Goal: Task Accomplishment & Management: Use online tool/utility

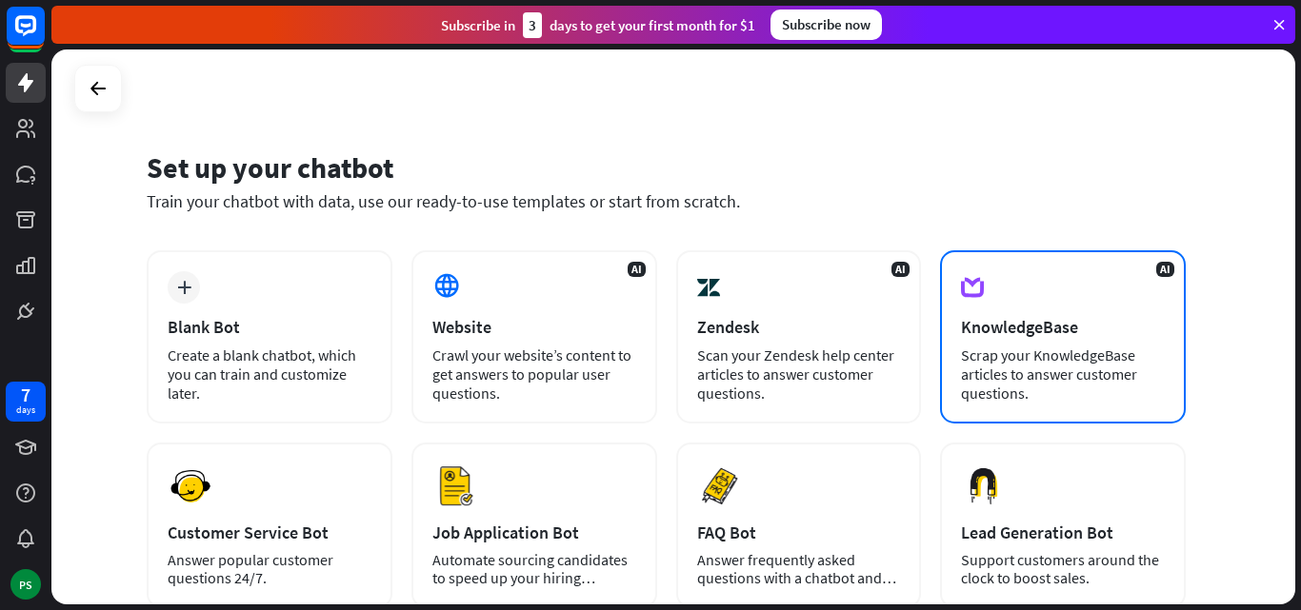
click at [1063, 377] on div "Scrap your KnowledgeBase articles to answer customer questions." at bounding box center [1063, 374] width 204 height 57
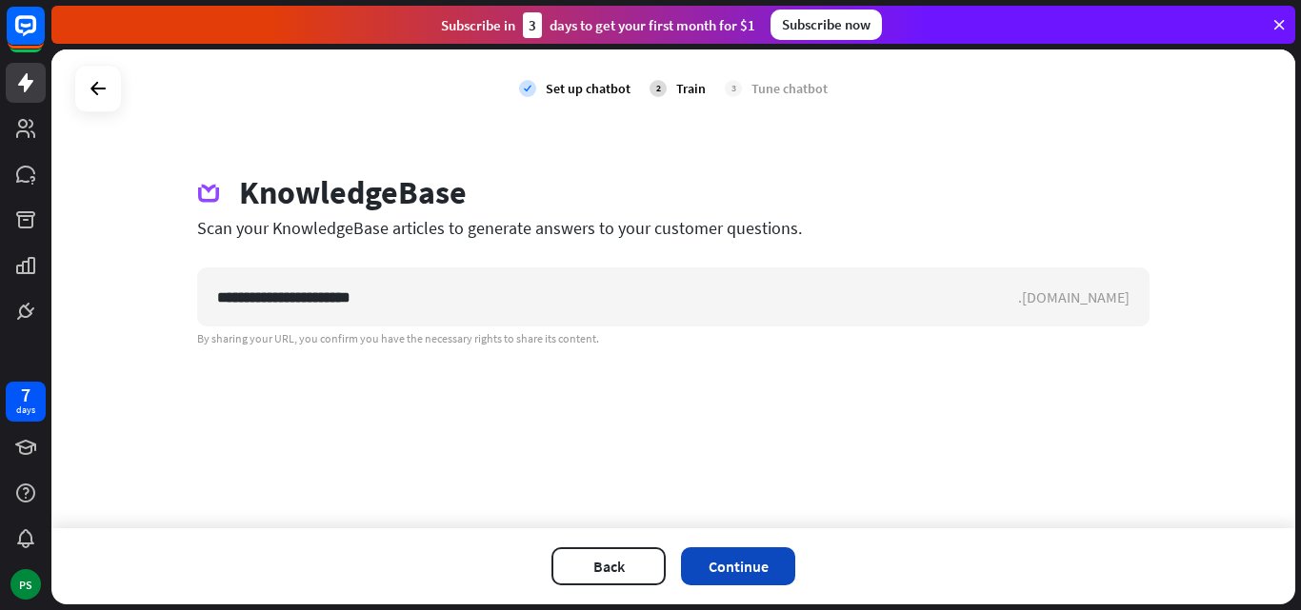
type input "**********"
click at [773, 563] on button "Continue" at bounding box center [738, 567] width 114 height 38
click at [106, 106] on div at bounding box center [98, 88] width 36 height 36
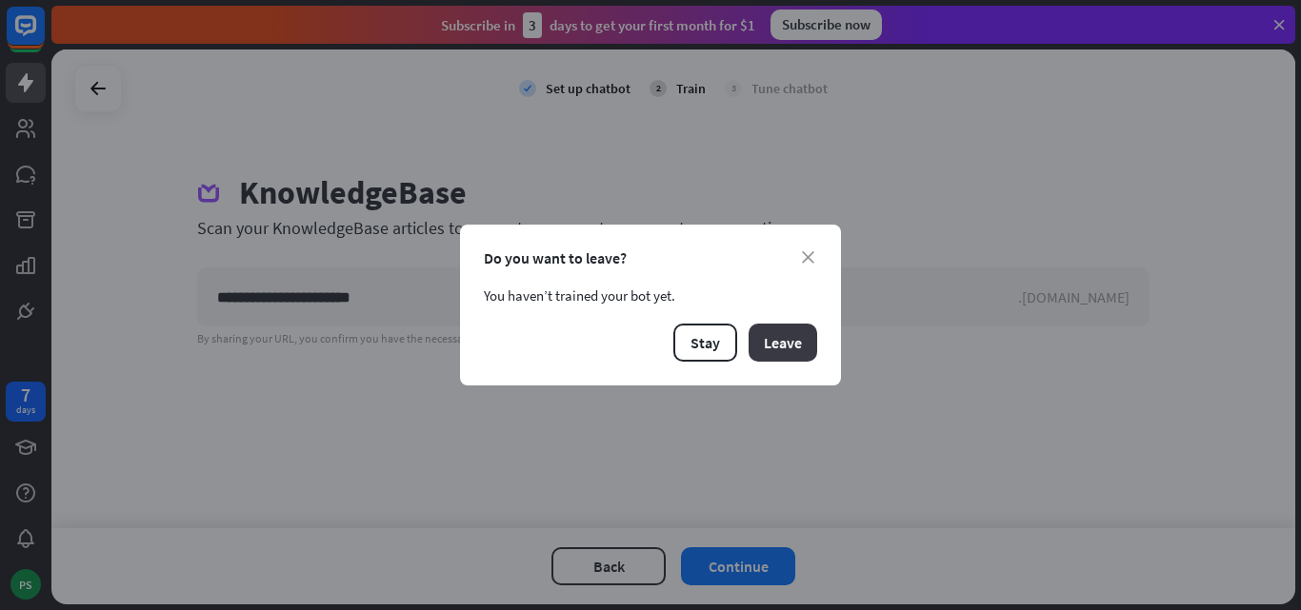
click at [773, 356] on button "Leave" at bounding box center [782, 343] width 69 height 38
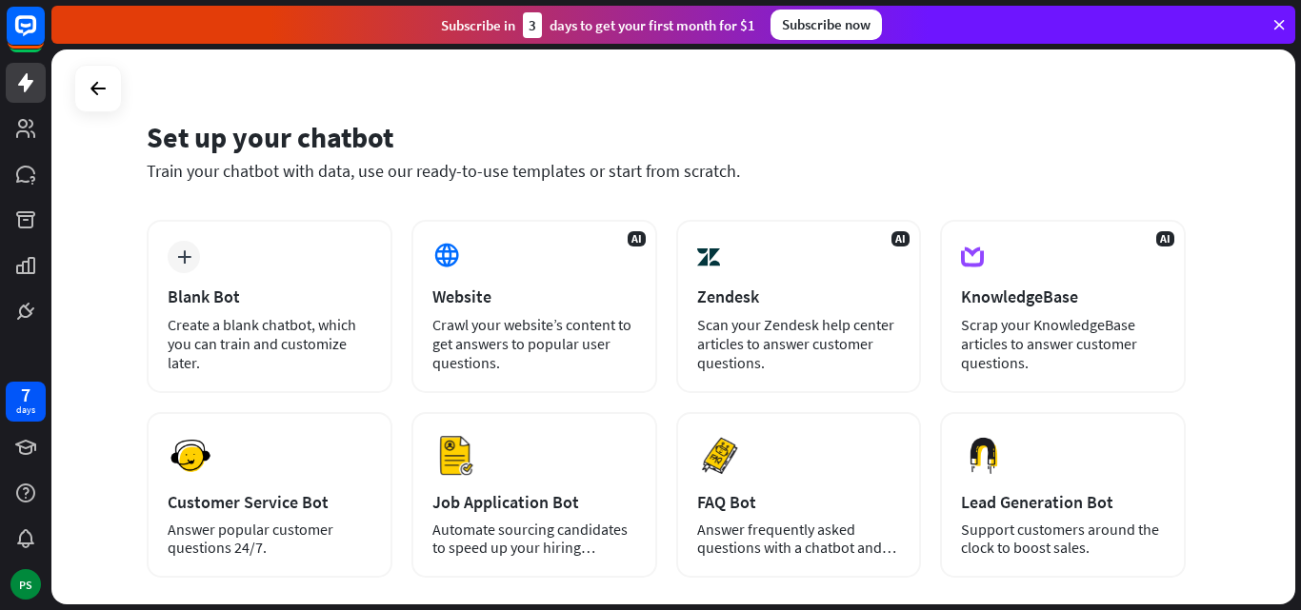
scroll to position [232, 0]
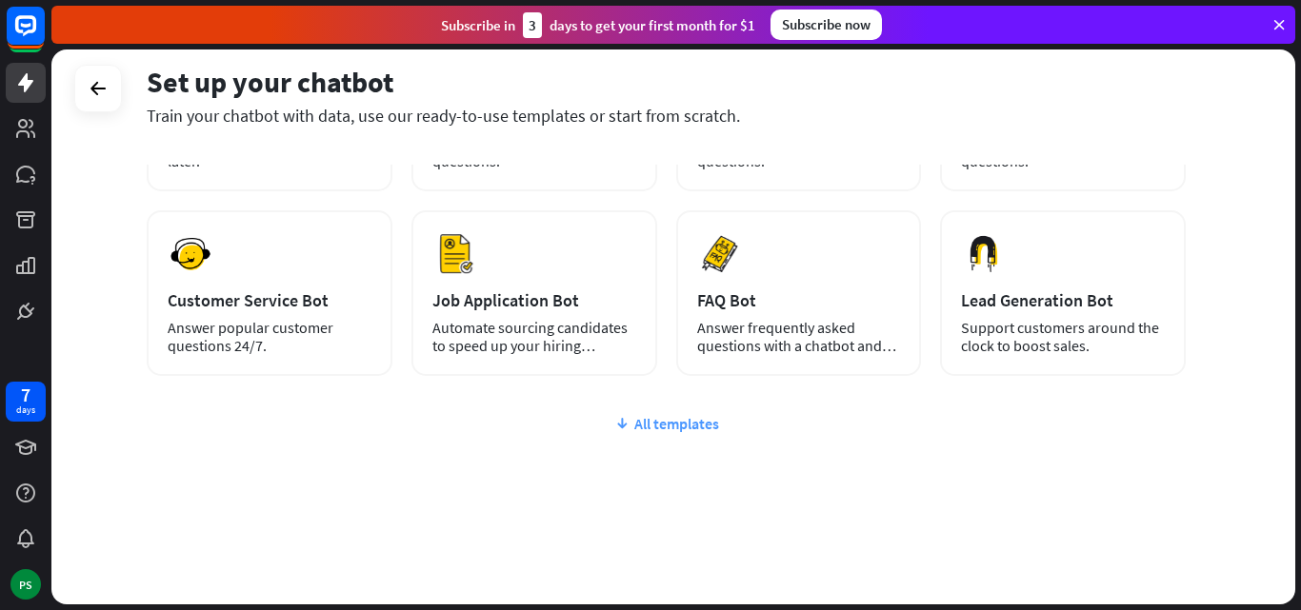
click at [707, 424] on div "All templates" at bounding box center [666, 423] width 1039 height 19
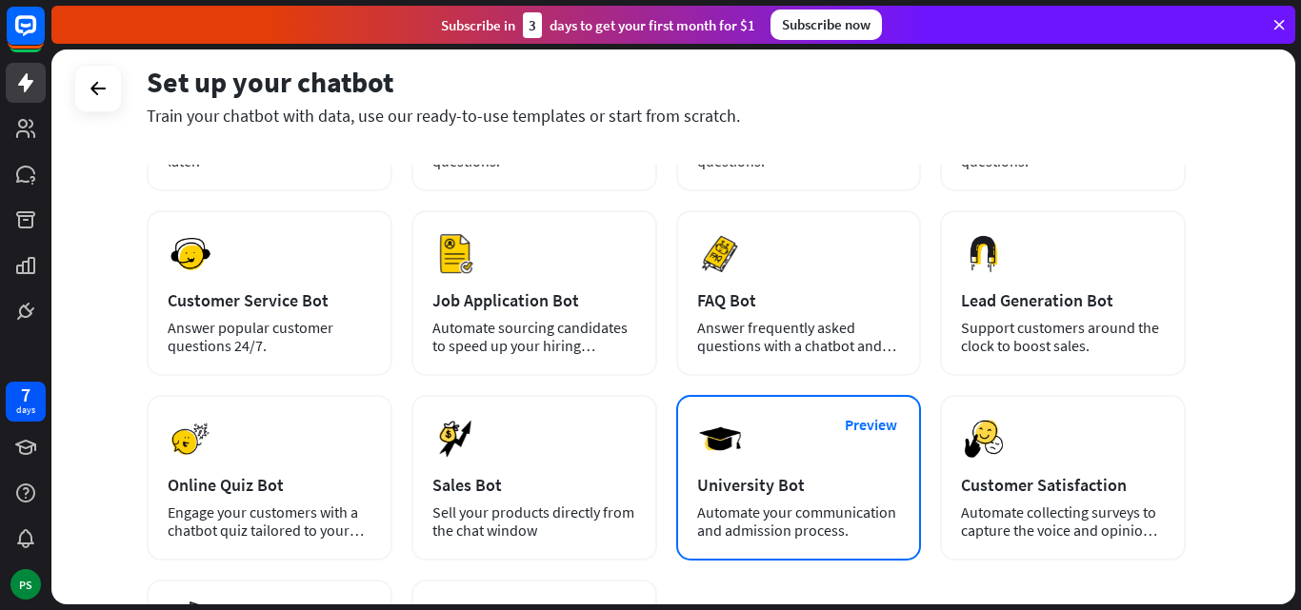
click at [741, 448] on img at bounding box center [720, 439] width 46 height 46
